Goal: Transaction & Acquisition: Purchase product/service

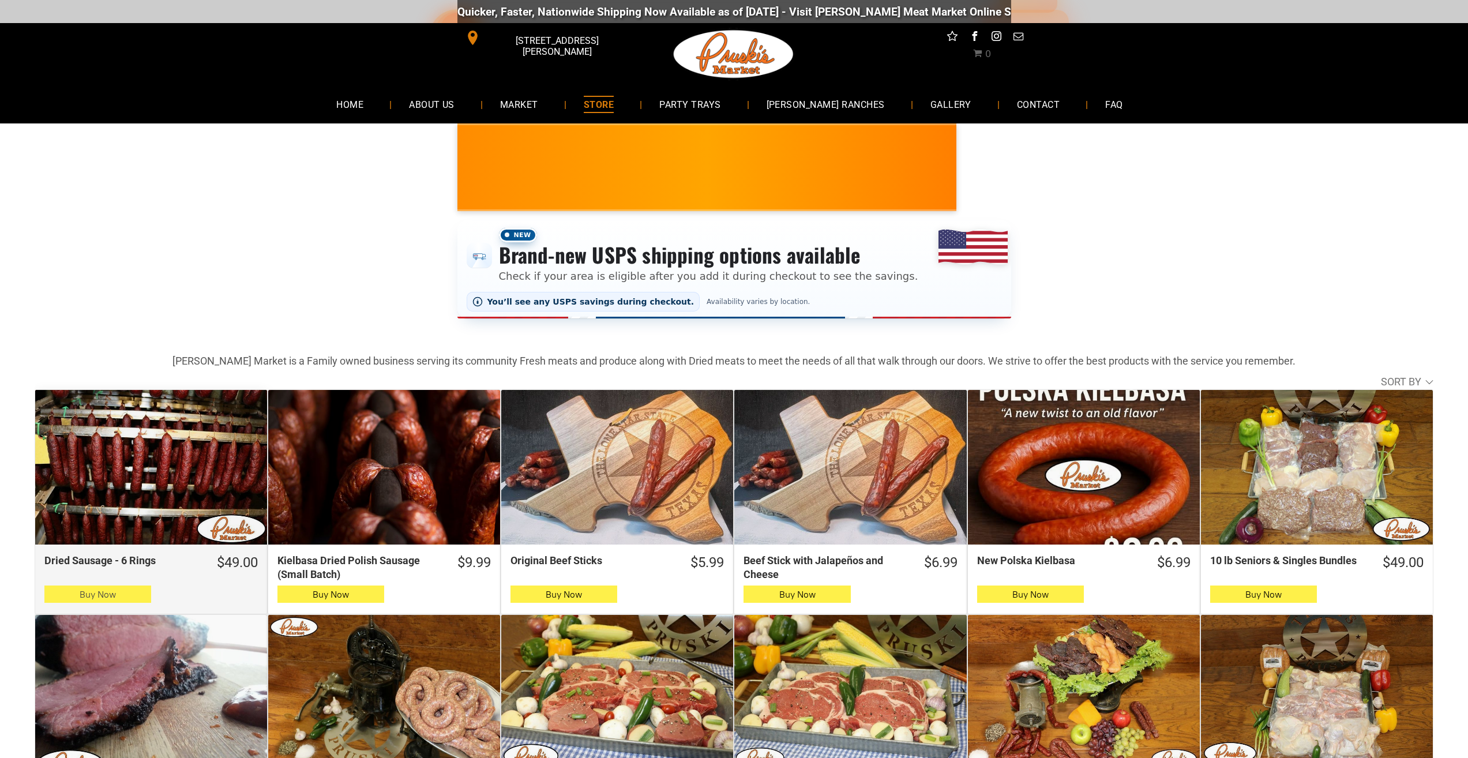
click at [123, 591] on button "Buy Now" at bounding box center [97, 593] width 107 height 17
click at [48, 591] on button "Buy Now" at bounding box center [97, 593] width 107 height 17
click at [138, 592] on button "Buy Now" at bounding box center [97, 593] width 107 height 17
